Goal: Connect with others: Connect with others

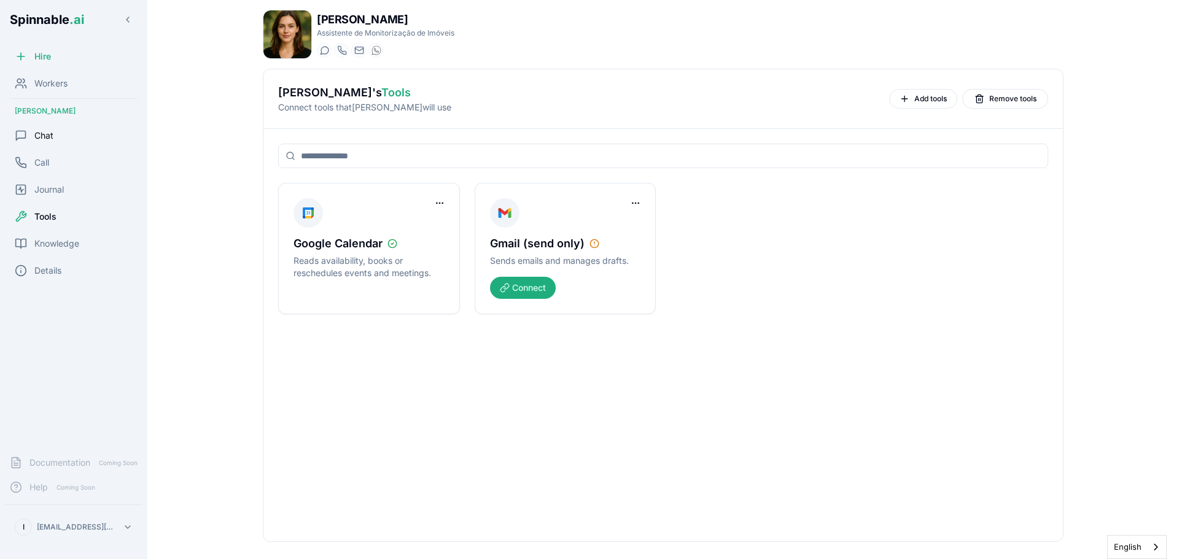
click at [42, 134] on span "Chat" at bounding box center [43, 136] width 19 height 12
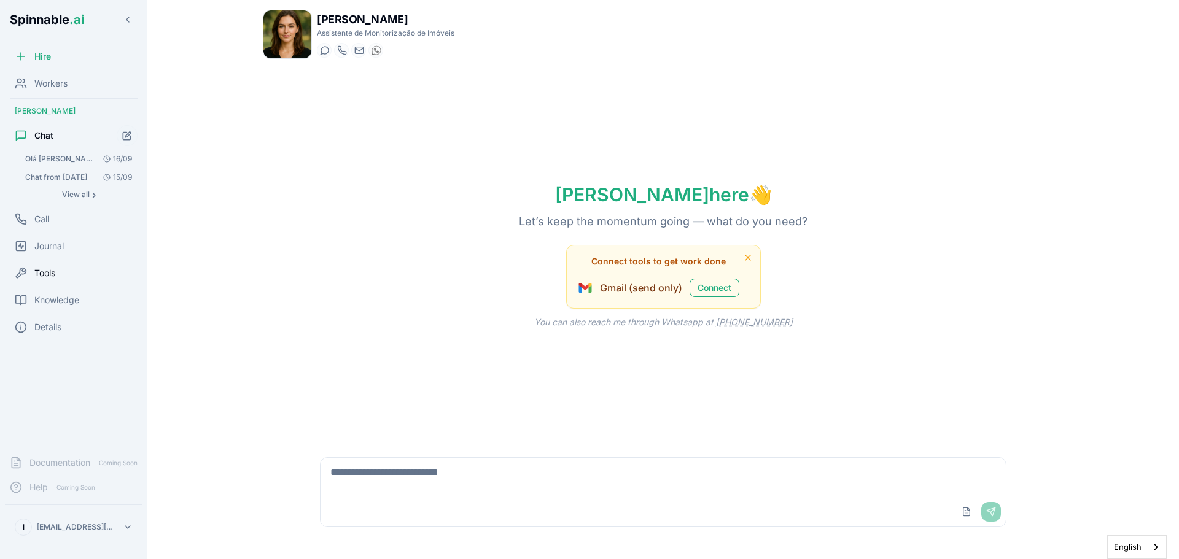
click at [52, 269] on span "Tools" at bounding box center [44, 273] width 21 height 12
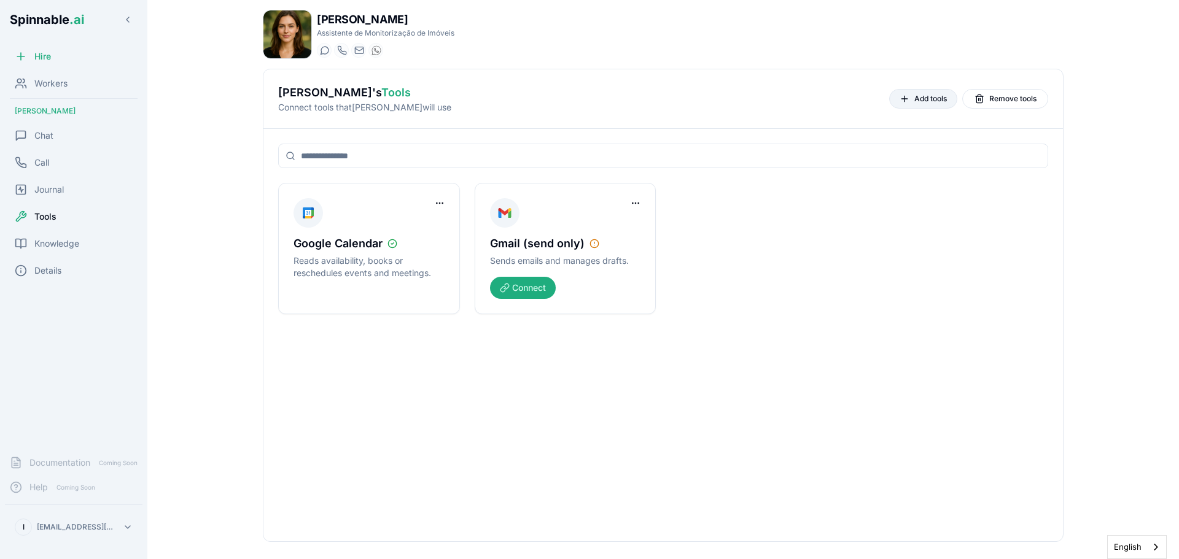
click at [933, 94] on span "Add tools" at bounding box center [930, 99] width 33 height 10
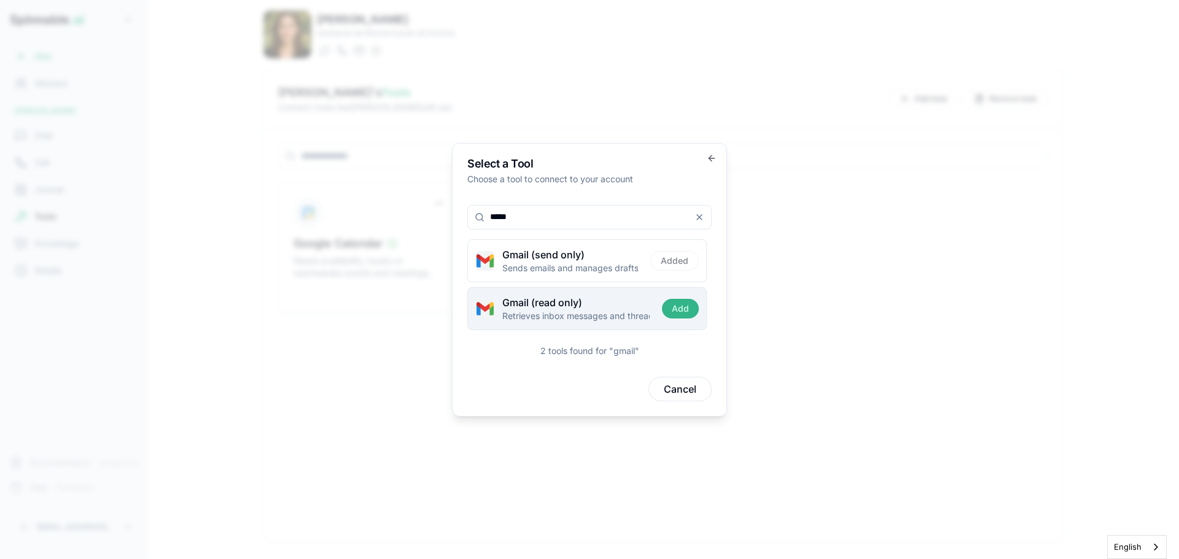
type input "*****"
click at [682, 312] on button "Add" at bounding box center [680, 309] width 37 height 20
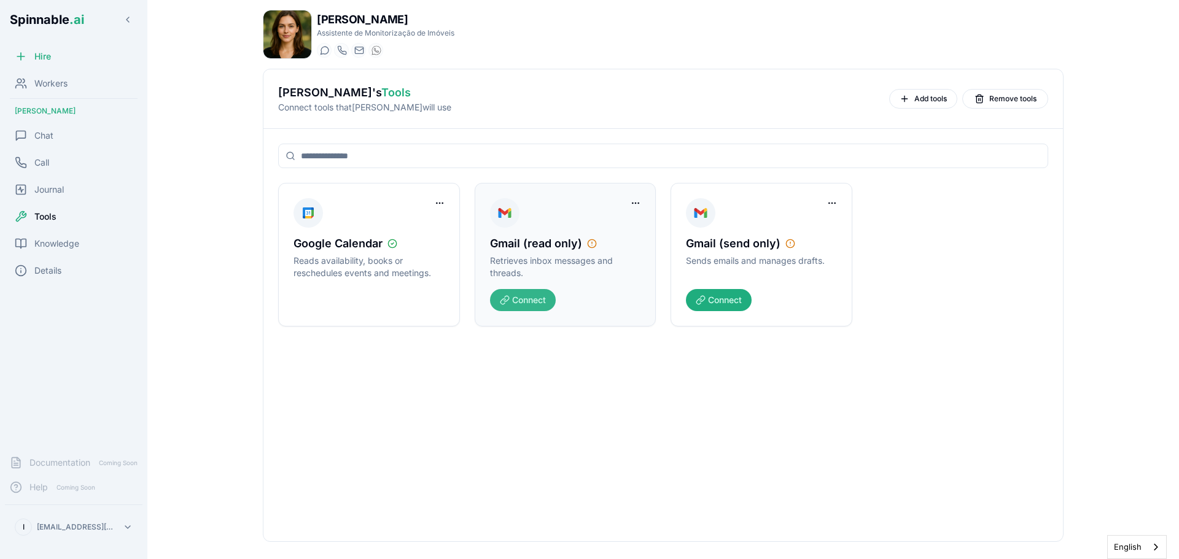
click at [517, 299] on button "Connect" at bounding box center [523, 300] width 66 height 22
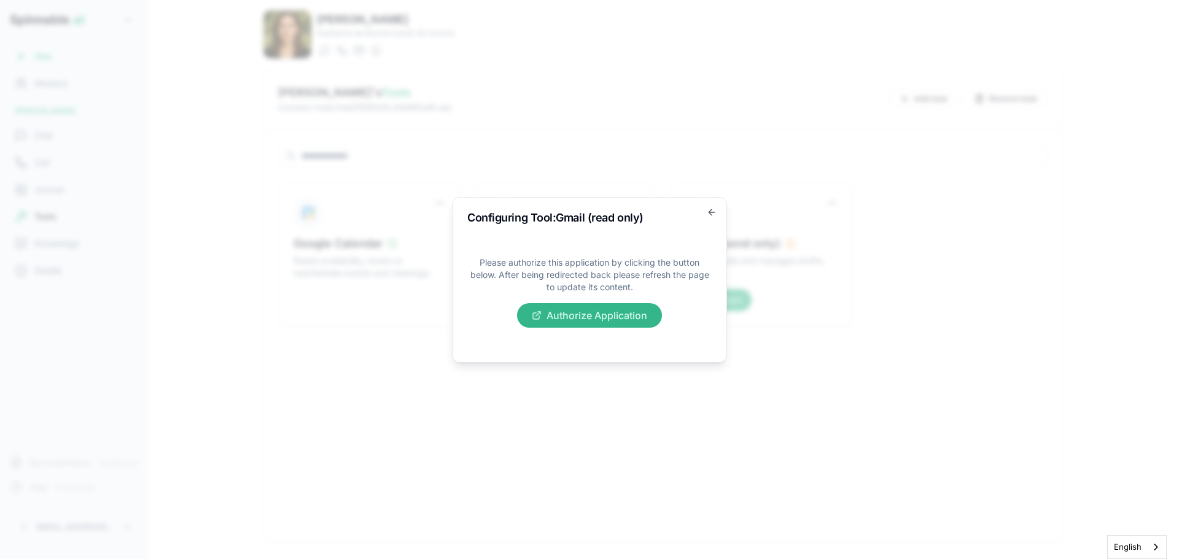
click at [562, 314] on button "Authorize Application" at bounding box center [589, 315] width 145 height 25
click at [710, 211] on icon "button" at bounding box center [709, 212] width 3 height 6
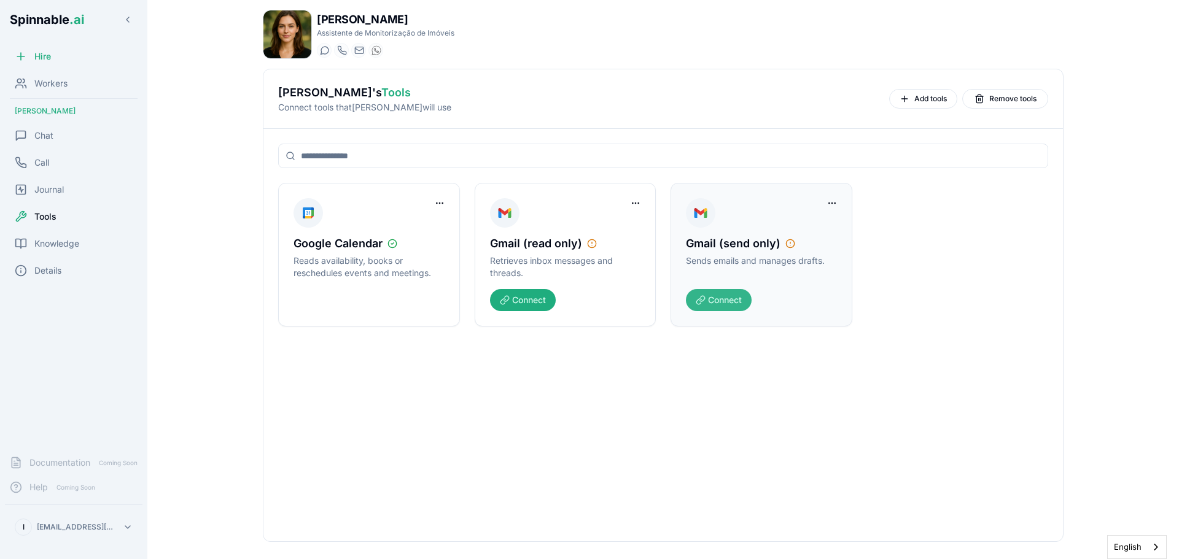
click at [713, 302] on button "Connect" at bounding box center [719, 300] width 66 height 22
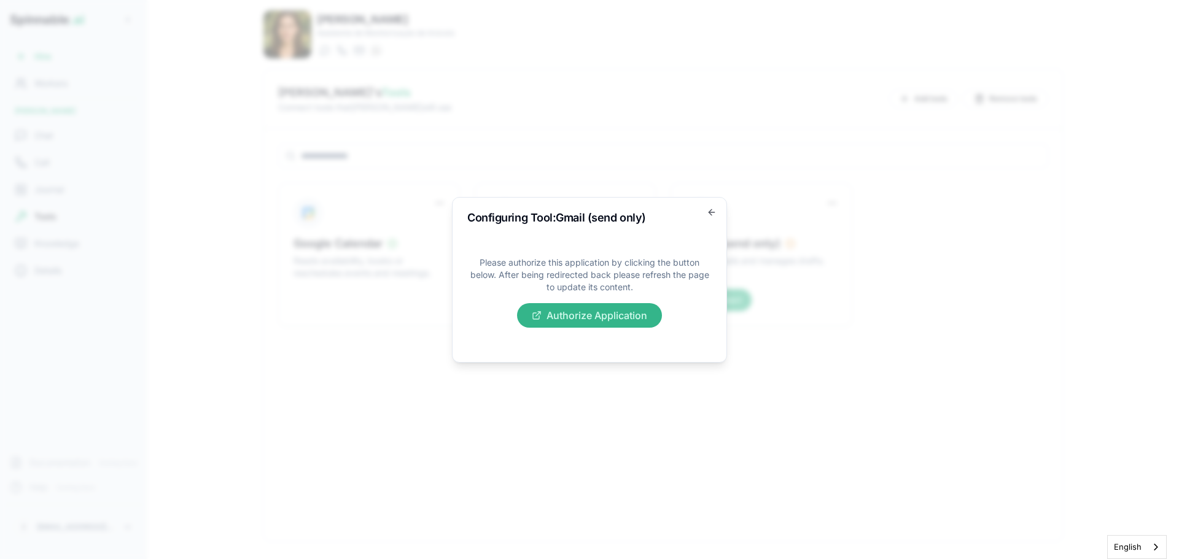
click at [608, 321] on button "Authorize Application" at bounding box center [589, 315] width 145 height 25
click at [715, 212] on icon "button" at bounding box center [712, 212] width 10 height 10
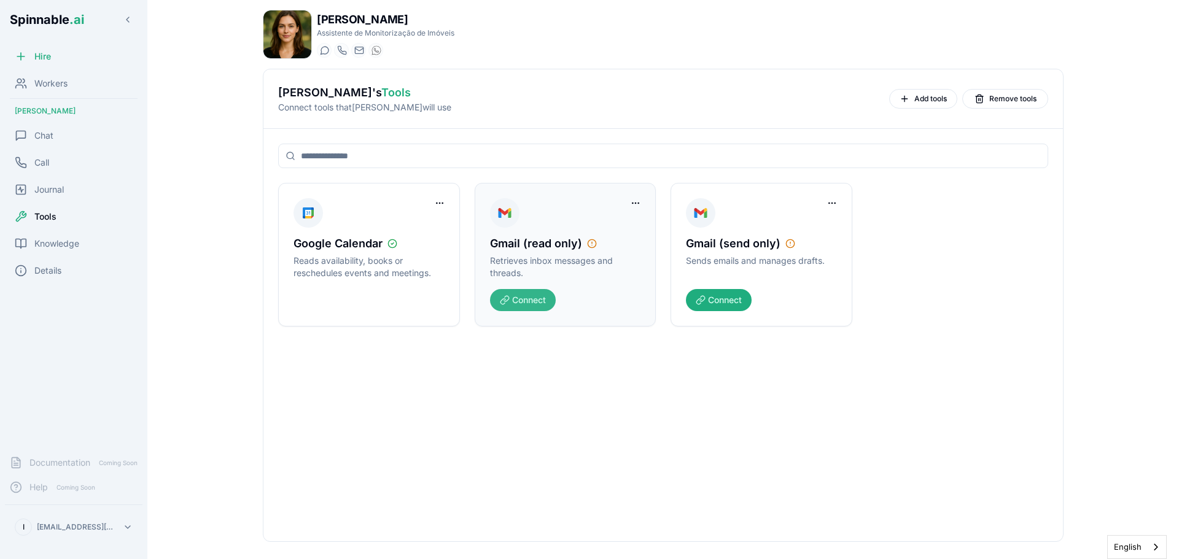
click at [522, 304] on button "Connect" at bounding box center [523, 300] width 66 height 22
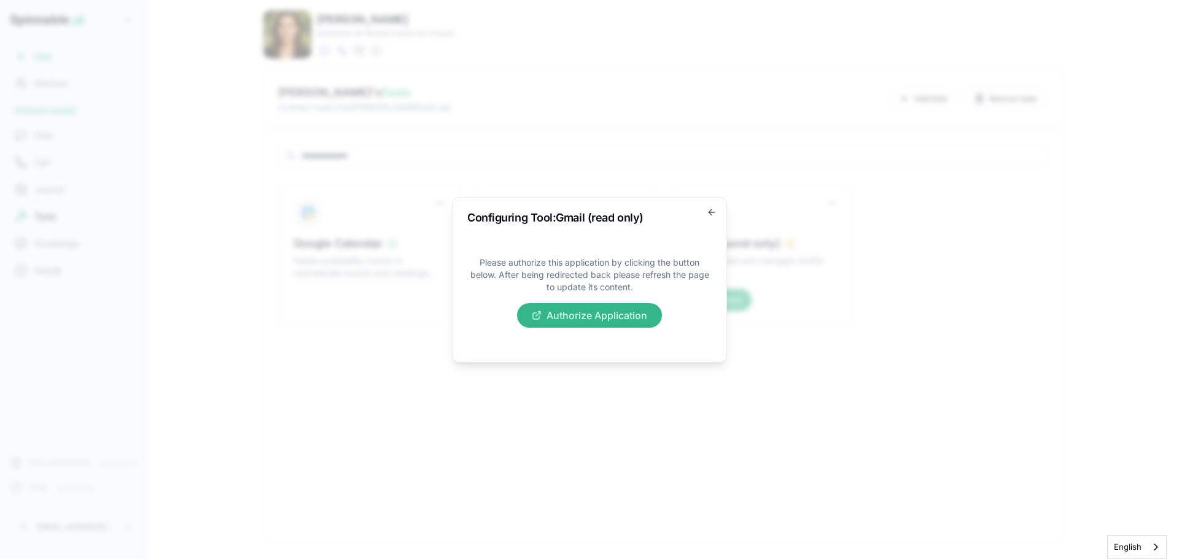
click at [567, 314] on button "Authorize Application" at bounding box center [589, 315] width 145 height 25
click at [707, 213] on icon "button" at bounding box center [712, 212] width 10 height 10
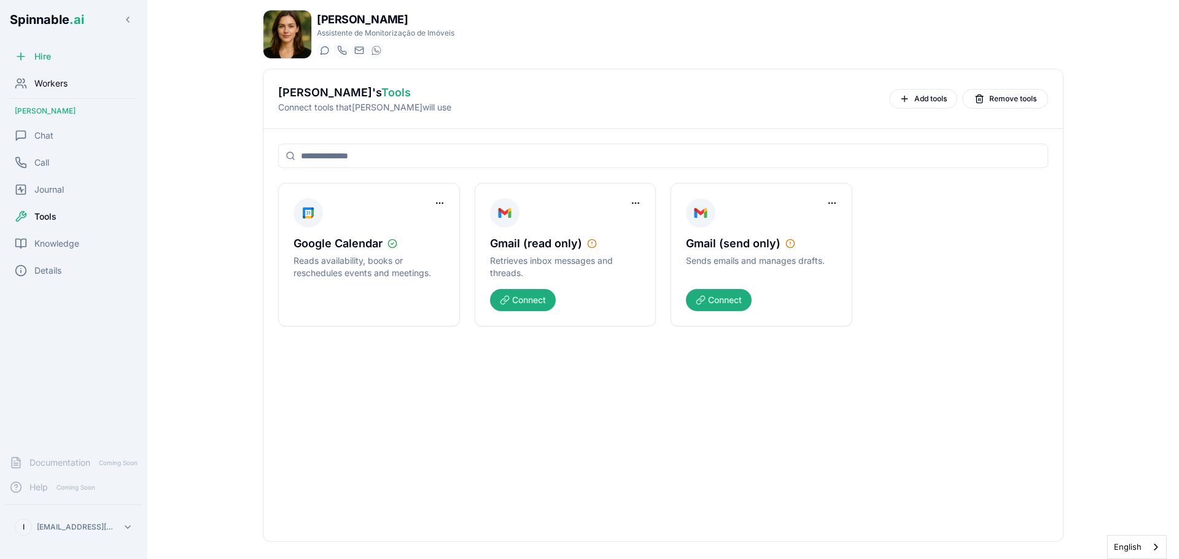
click at [58, 83] on span "Workers" at bounding box center [50, 83] width 33 height 12
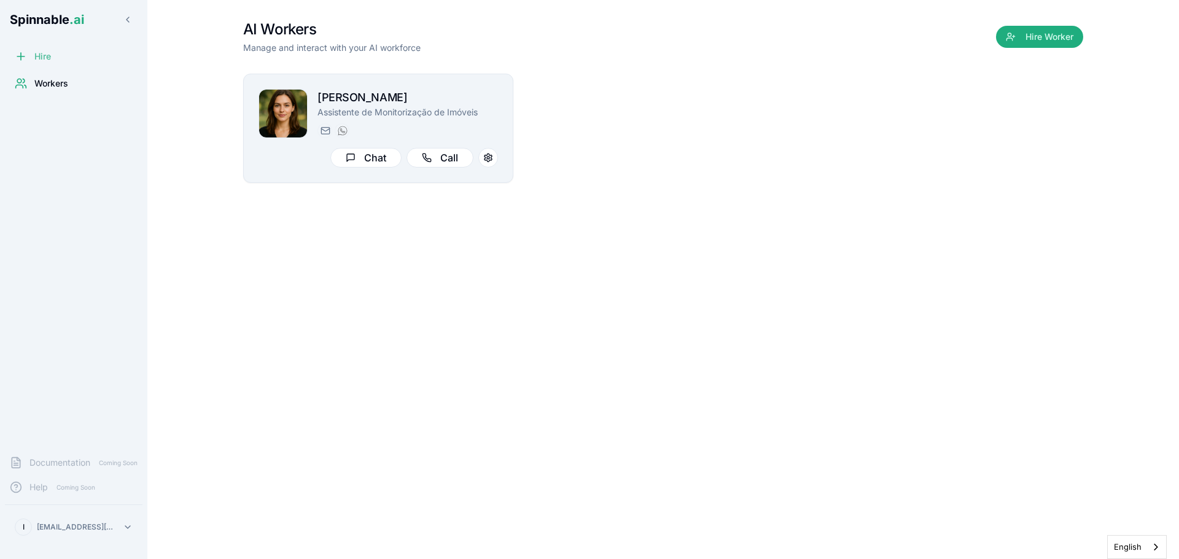
click at [40, 58] on span "Hire" at bounding box center [42, 56] width 17 height 12
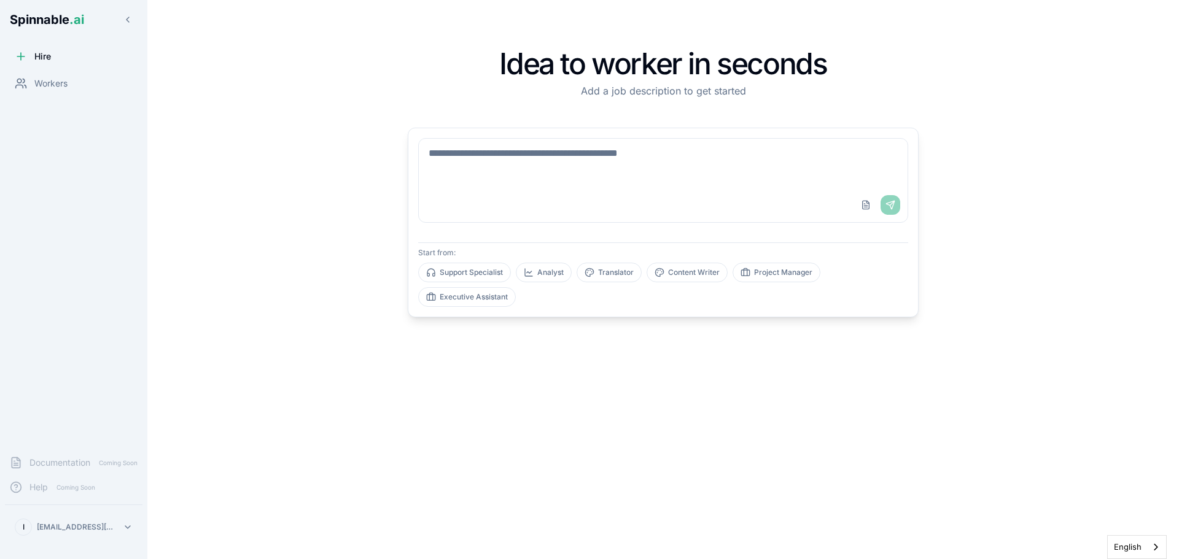
click at [21, 59] on icon at bounding box center [21, 56] width 12 height 12
click at [128, 17] on button at bounding box center [128, 20] width 20 height 20
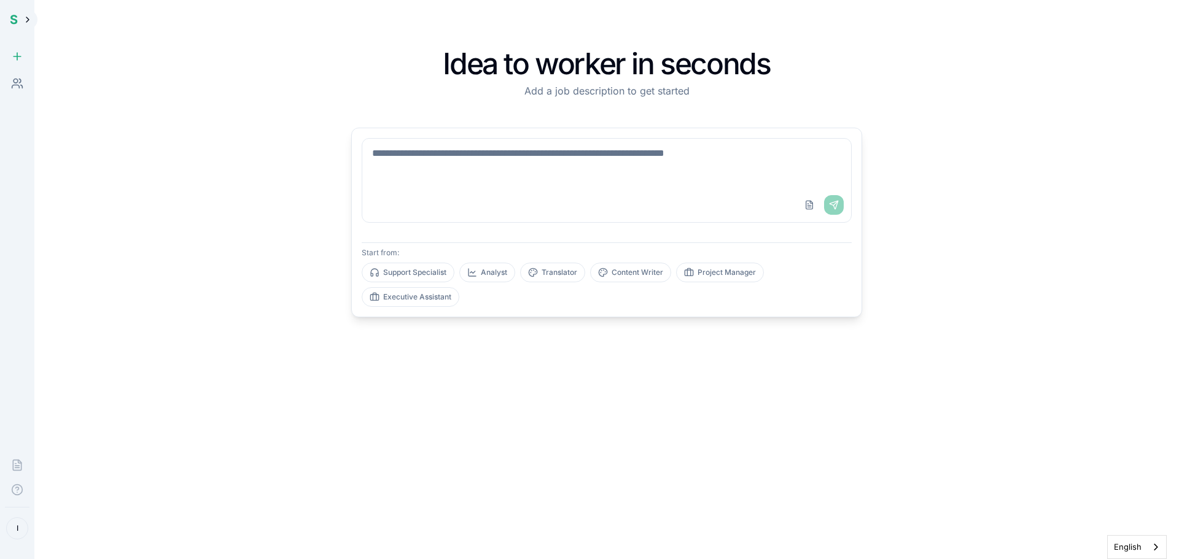
click at [23, 18] on button at bounding box center [28, 20] width 20 height 20
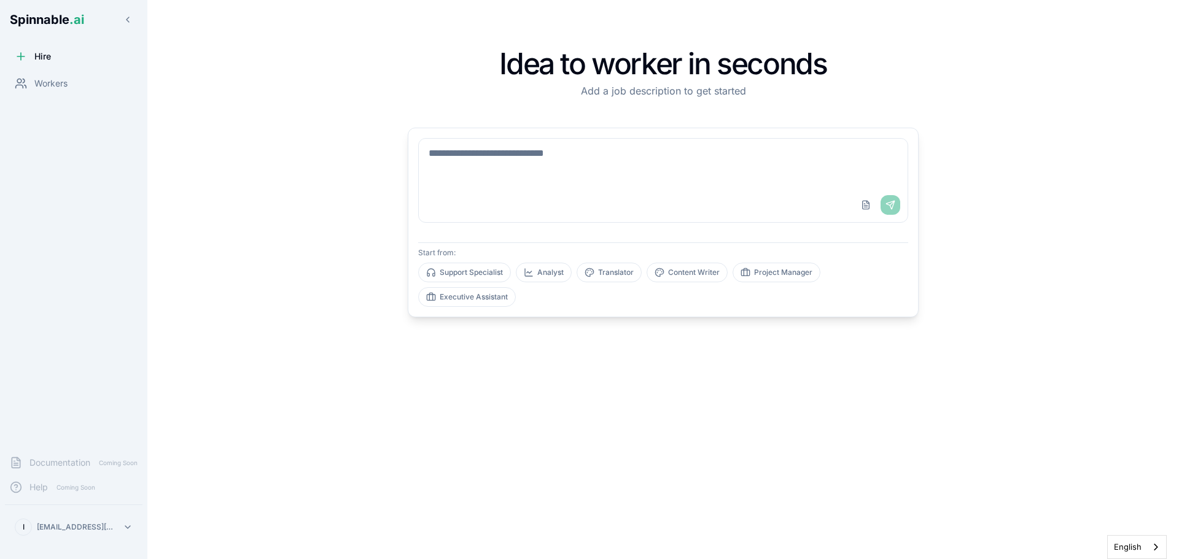
click at [60, 21] on span "Spinnable .ai" at bounding box center [47, 19] width 74 height 15
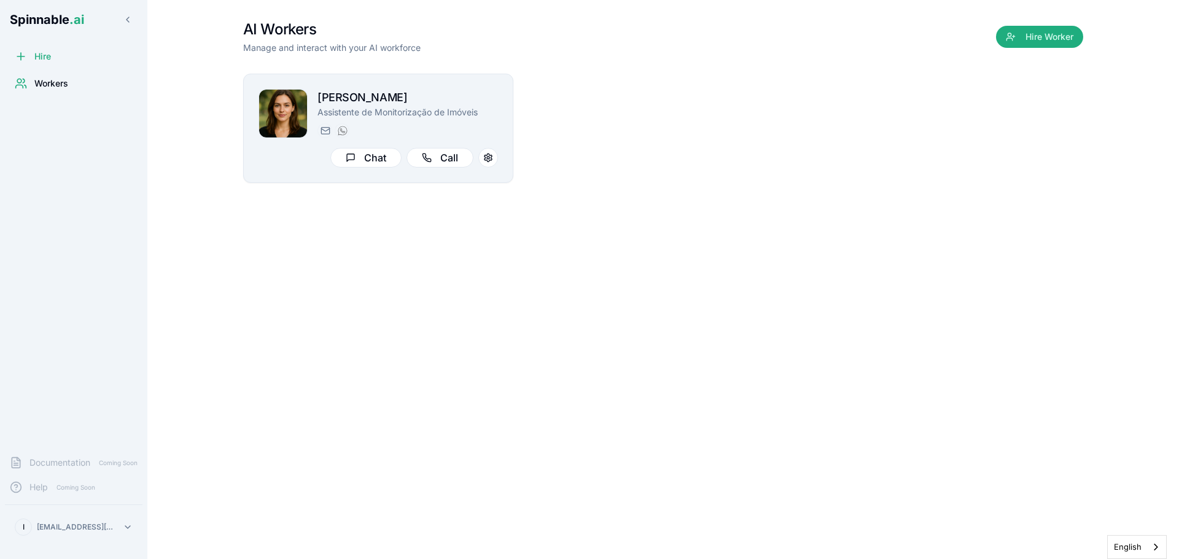
click at [60, 21] on span "Spinnable .ai" at bounding box center [47, 19] width 74 height 15
click at [58, 78] on span "Workers" at bounding box center [51, 83] width 34 height 12
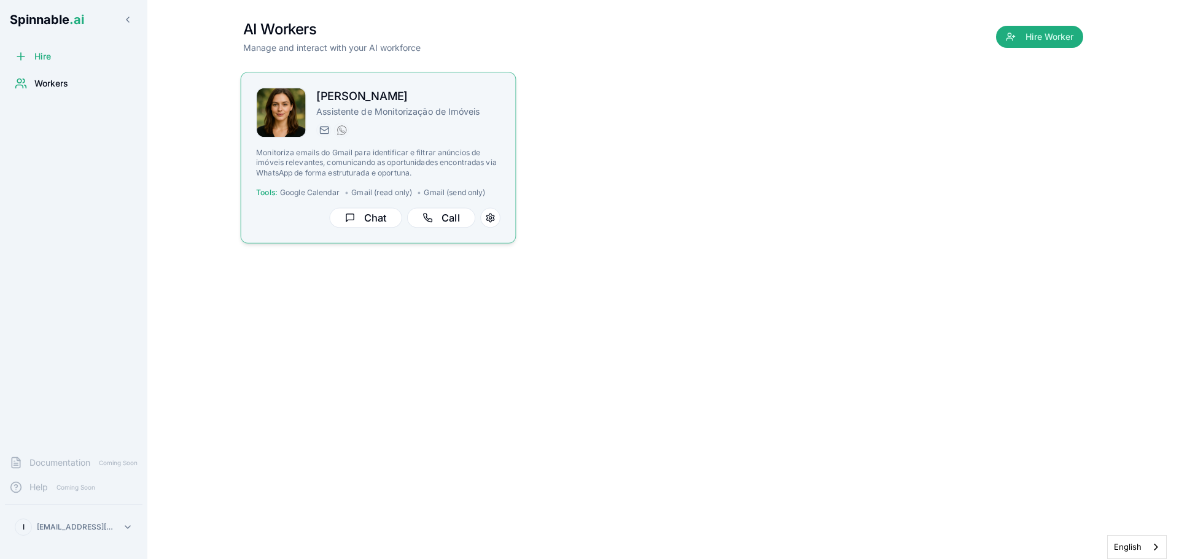
click at [366, 99] on h2 "[PERSON_NAME]" at bounding box center [408, 97] width 184 height 18
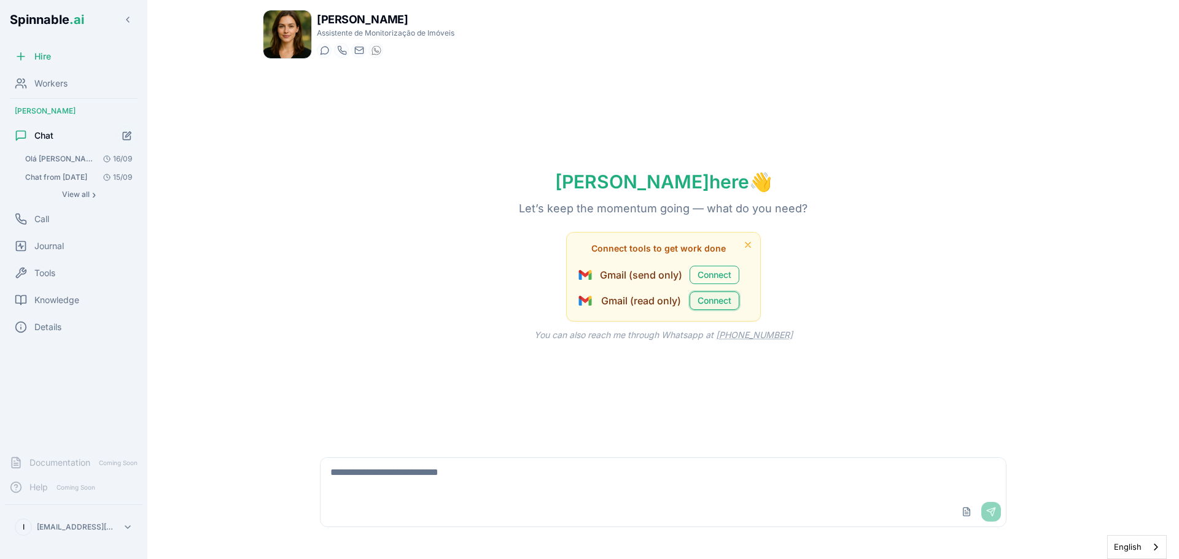
click at [720, 301] on button "Connect" at bounding box center [714, 301] width 50 height 18
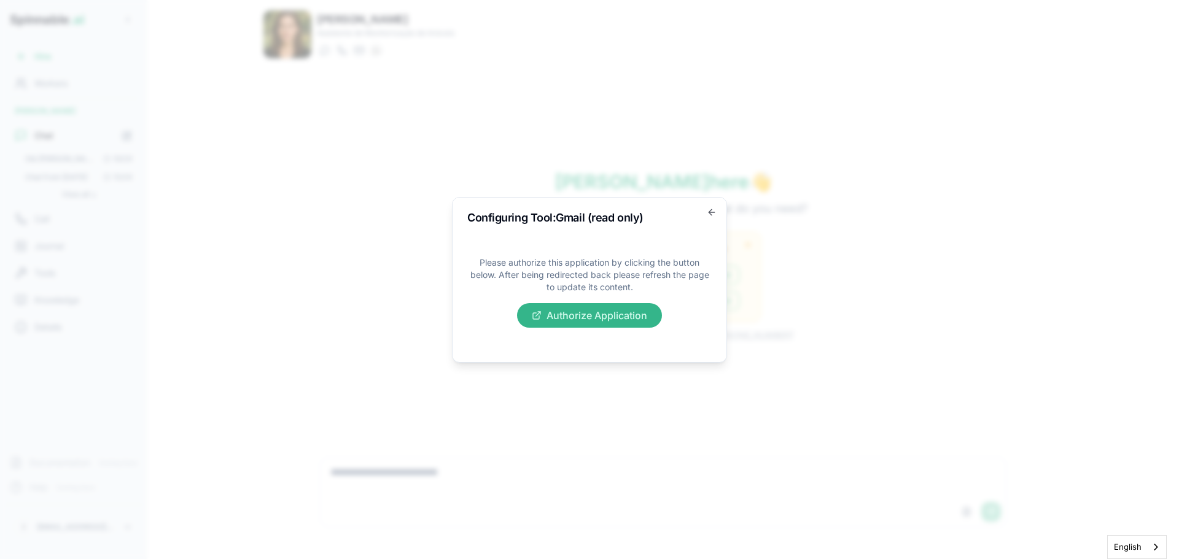
click at [566, 319] on button "Authorize Application" at bounding box center [589, 315] width 145 height 25
click at [716, 214] on icon "button" at bounding box center [712, 212] width 10 height 10
